Goal: Task Accomplishment & Management: Manage account settings

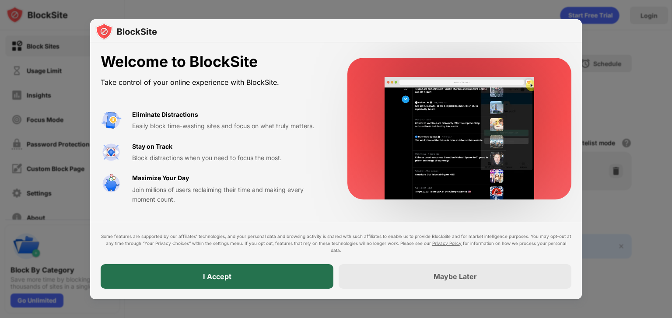
click at [192, 271] on div "I Accept" at bounding box center [217, 276] width 233 height 25
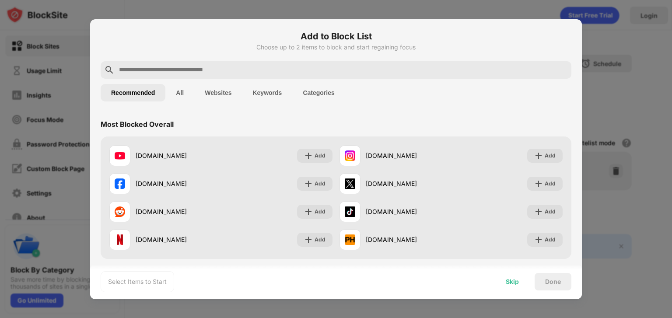
click at [511, 284] on div "Skip" at bounding box center [512, 281] width 13 height 7
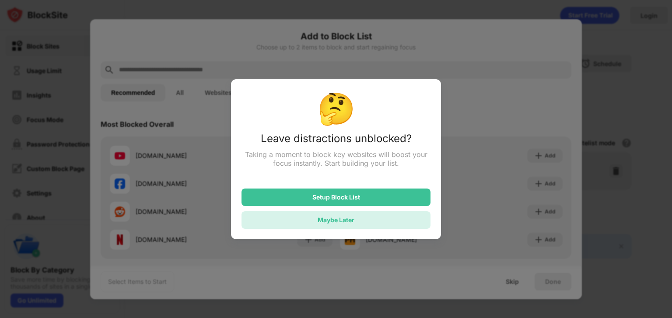
click at [341, 221] on div "Maybe Later" at bounding box center [336, 219] width 37 height 7
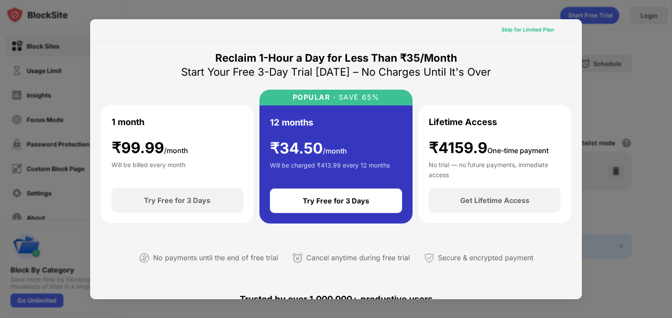
click at [523, 33] on div "Skip for Limited Plan" at bounding box center [527, 29] width 53 height 9
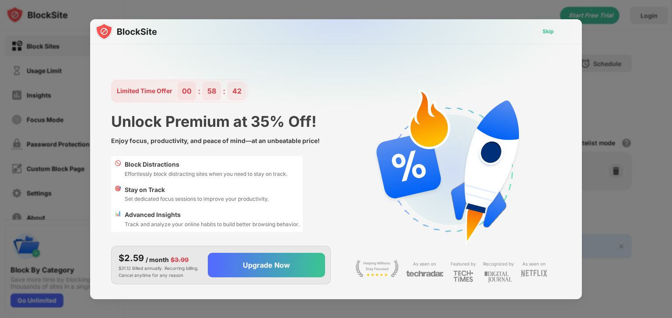
click at [550, 34] on div "Skip" at bounding box center [548, 31] width 11 height 9
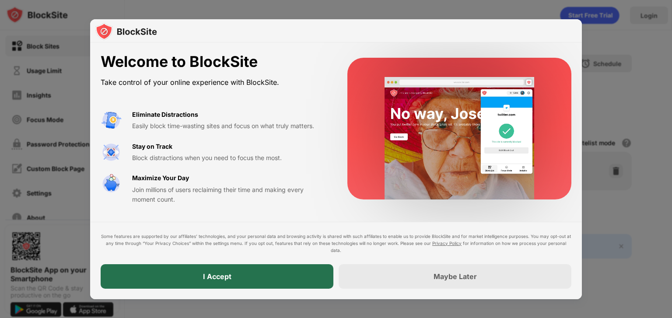
click at [259, 273] on div "I Accept" at bounding box center [217, 276] width 233 height 25
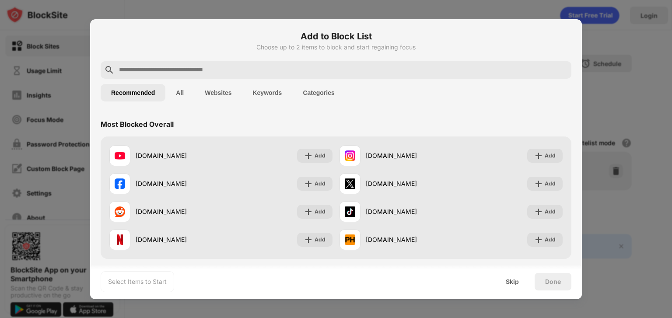
click at [140, 70] on input "text" at bounding box center [343, 70] width 450 height 11
click at [512, 281] on div "Skip" at bounding box center [512, 281] width 13 height 7
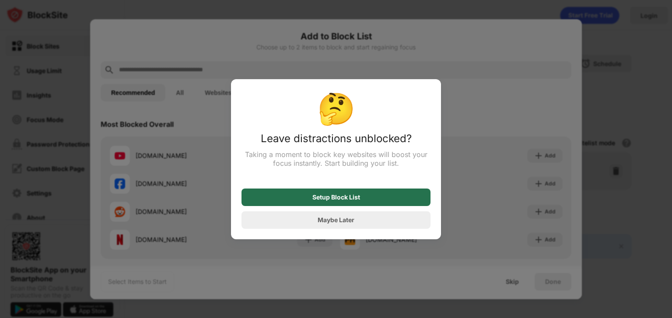
click at [365, 198] on div "Setup Block List" at bounding box center [336, 198] width 189 height 18
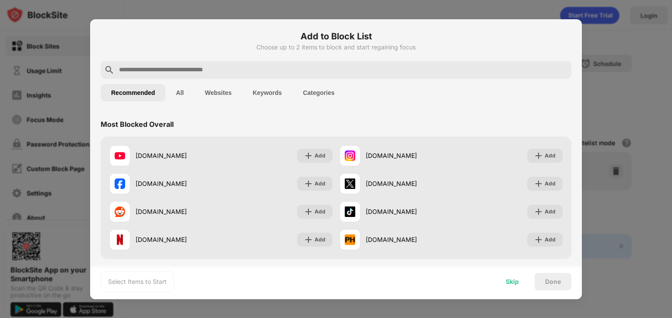
click at [515, 280] on div "Skip" at bounding box center [512, 281] width 13 height 7
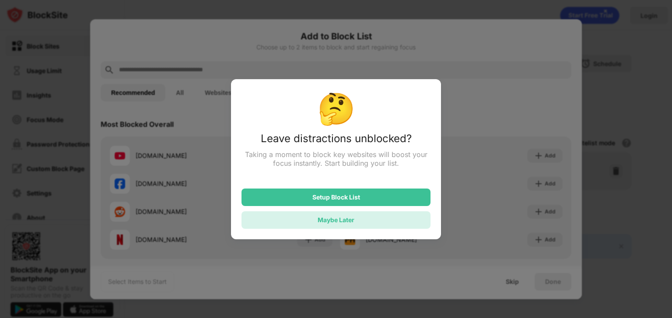
click at [369, 218] on div "Maybe Later" at bounding box center [336, 220] width 189 height 18
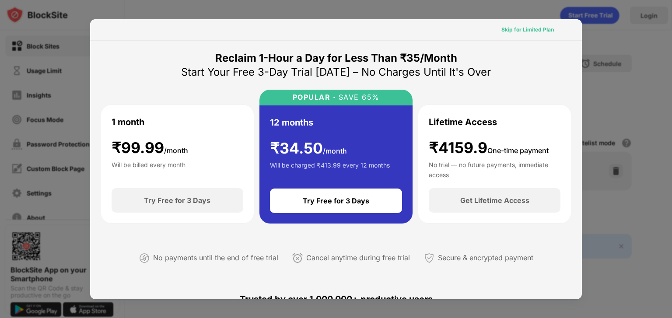
click at [536, 31] on div "Skip for Limited Plan" at bounding box center [527, 29] width 53 height 9
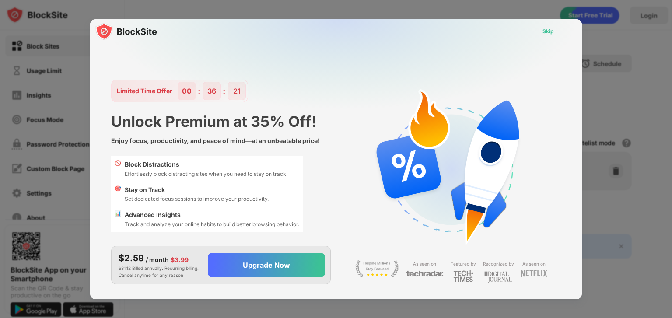
click at [549, 33] on div "Skip" at bounding box center [548, 31] width 11 height 9
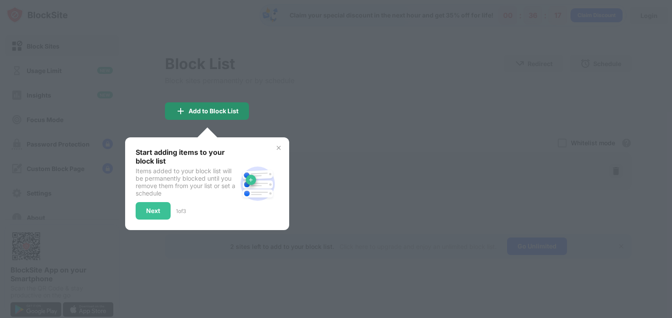
click at [179, 110] on img at bounding box center [180, 111] width 11 height 11
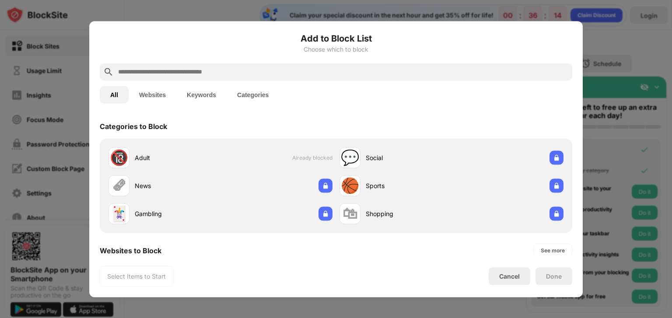
click at [172, 72] on input "text" at bounding box center [343, 72] width 452 height 11
paste input "**********"
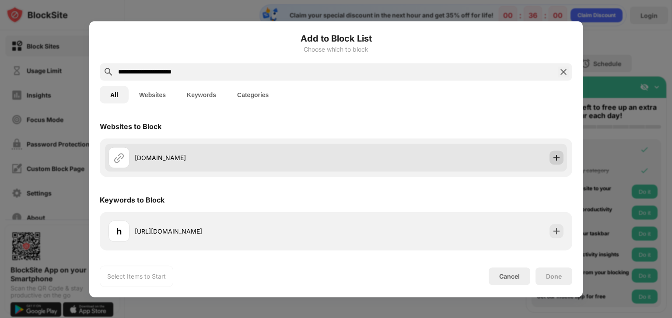
type input "**********"
click at [554, 156] on img at bounding box center [556, 157] width 9 height 9
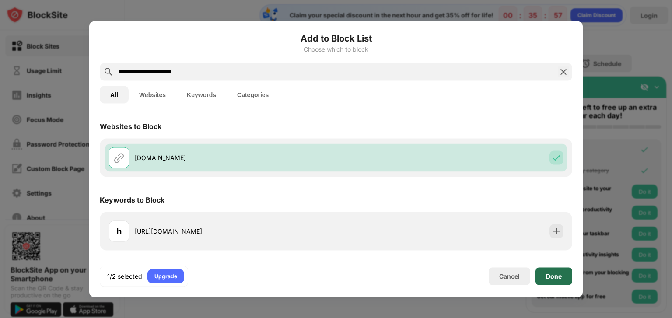
click at [565, 275] on div "Done" at bounding box center [554, 276] width 37 height 18
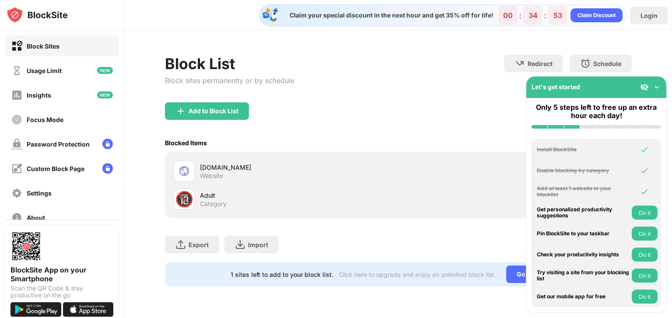
click at [42, 45] on div "Block Sites" at bounding box center [43, 45] width 33 height 7
click at [657, 85] on img at bounding box center [656, 87] width 9 height 9
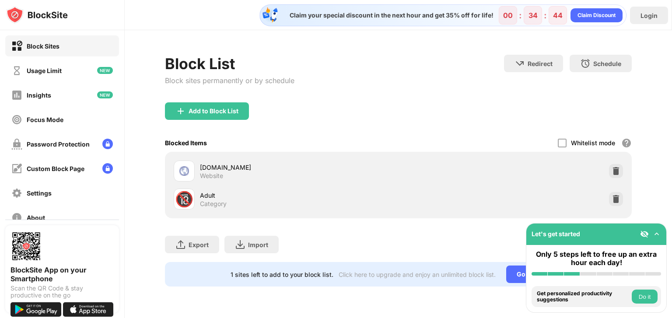
click at [28, 45] on div "Block Sites" at bounding box center [43, 45] width 33 height 7
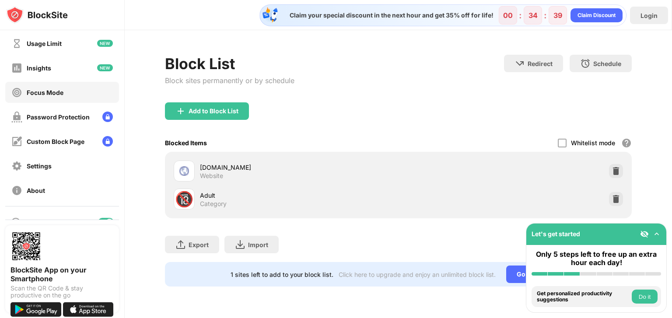
click at [56, 91] on div "Focus Mode" at bounding box center [45, 92] width 37 height 7
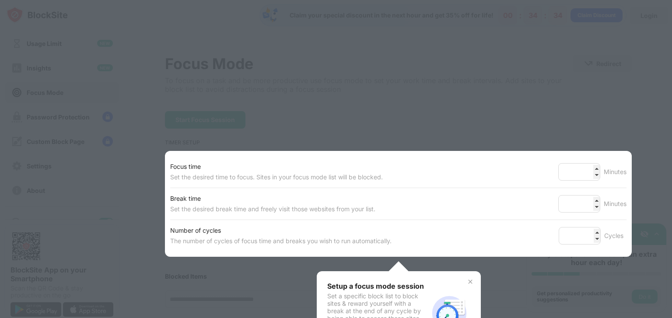
click at [392, 76] on div at bounding box center [336, 159] width 672 height 318
click at [467, 280] on img at bounding box center [470, 281] width 7 height 7
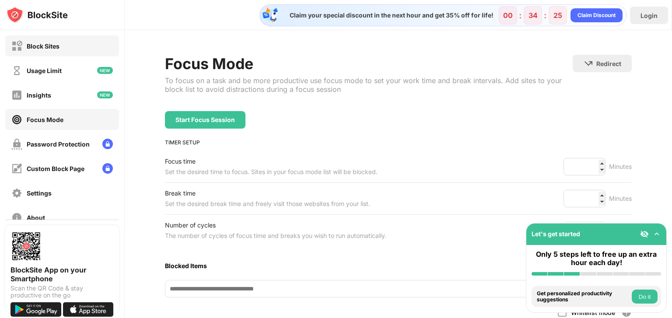
click at [44, 49] on div "Block Sites" at bounding box center [43, 45] width 33 height 7
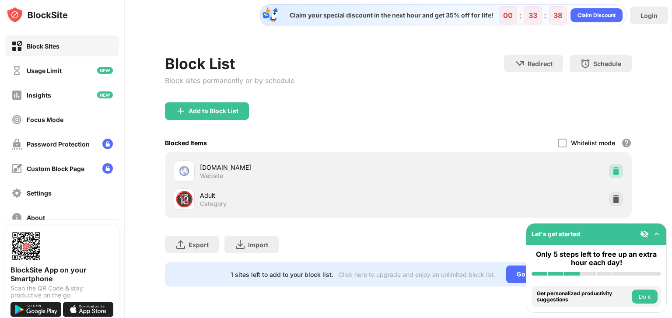
click at [614, 174] on img at bounding box center [616, 171] width 9 height 9
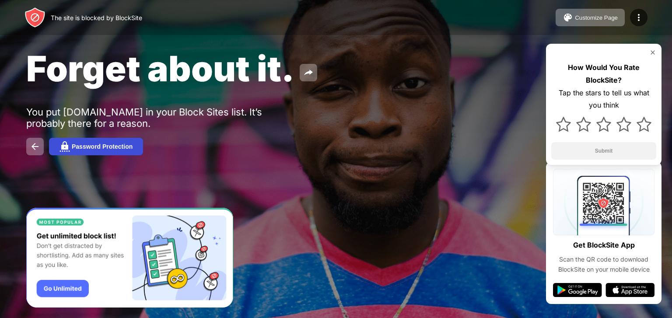
click at [116, 147] on div "Password Protection" at bounding box center [102, 146] width 61 height 7
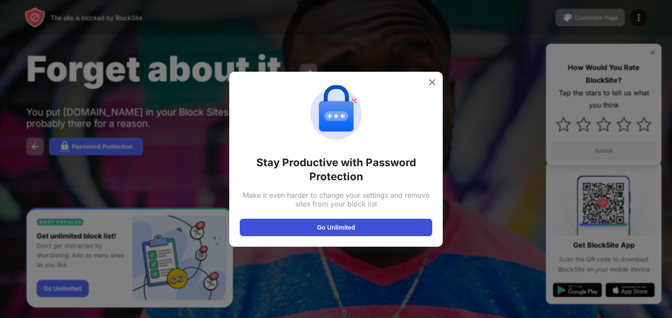
click at [322, 231] on button "Go Unlimited" at bounding box center [336, 228] width 193 height 18
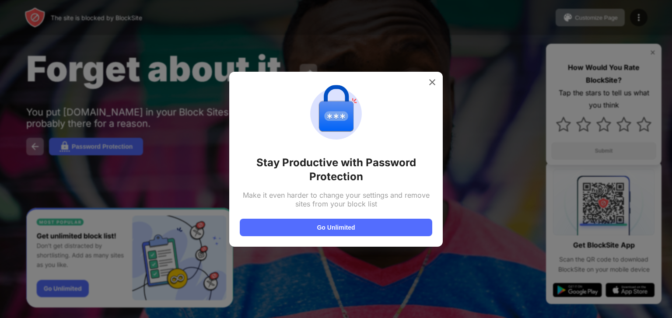
click at [432, 74] on div "Stay Productive with Password Protection Make it even harder to change your set…" at bounding box center [336, 159] width 214 height 175
click at [432, 78] on img at bounding box center [432, 82] width 9 height 9
